Goal: Navigation & Orientation: Find specific page/section

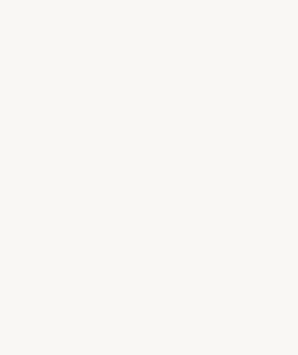
select select "AR"
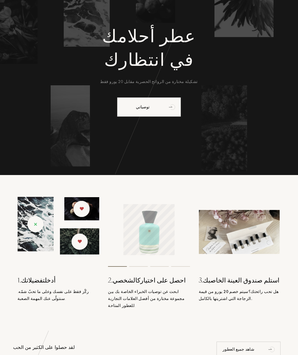
scroll to position [37, 0]
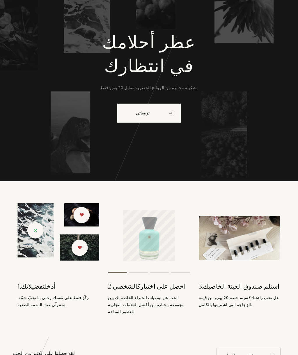
click at [139, 114] on font "توصياتي" at bounding box center [143, 112] width 14 height 5
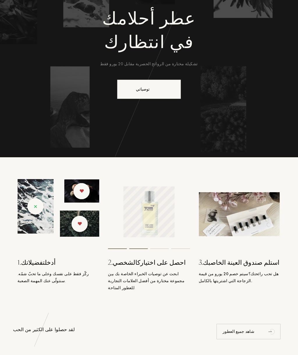
scroll to position [61, 0]
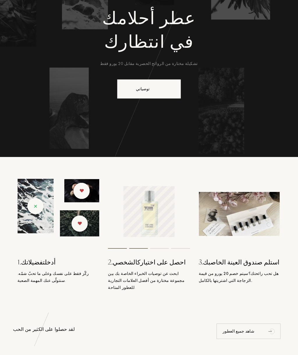
click at [42, 223] on img at bounding box center [58, 208] width 82 height 58
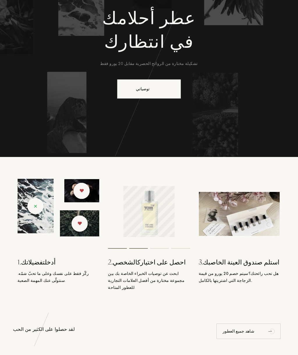
click at [54, 233] on img at bounding box center [58, 208] width 82 height 58
click at [47, 268] on div "1. أدخل تفضيلاتك ركّز فقط على نفسك وعلى ما تحبّ شمّه. سنتولّى عنك المهمة الصعبة." at bounding box center [58, 235] width 91 height 112
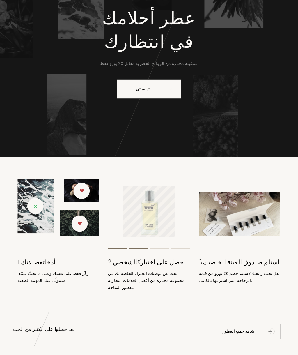
click at [50, 267] on div "1. أدخل تفضيلاتك ركّز فقط على نفسك وعلى ما تحبّ شمّه. سنتولّى عنك المهمة الصعبة." at bounding box center [58, 235] width 91 height 112
click at [61, 229] on img at bounding box center [58, 208] width 82 height 58
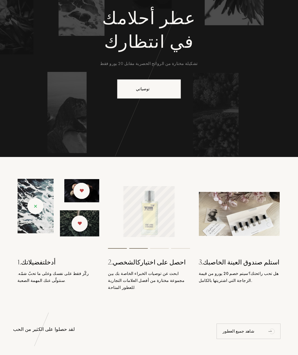
click at [34, 205] on img at bounding box center [58, 208] width 82 height 58
click at [34, 206] on img at bounding box center [58, 208] width 82 height 58
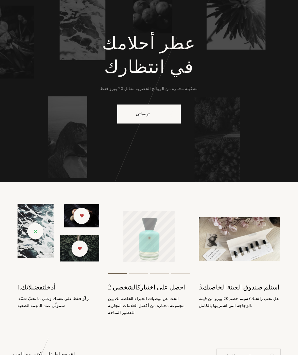
scroll to position [28, 0]
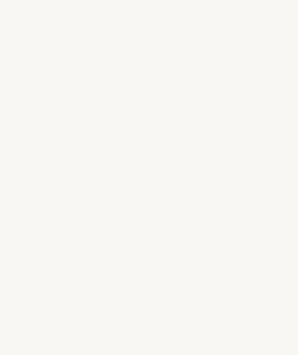
select select "AR"
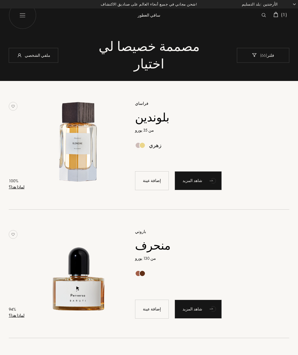
click at [20, 22] on img at bounding box center [23, 15] width 28 height 28
select select "AR"
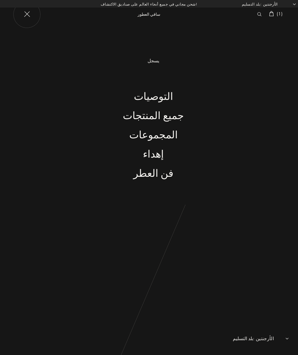
click at [29, 18] on img at bounding box center [27, 15] width 28 height 28
